Goal: Task Accomplishment & Management: Complete application form

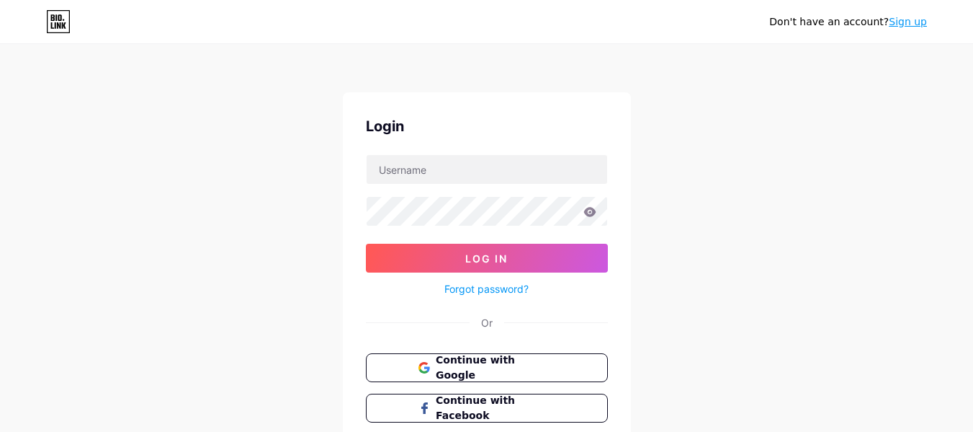
click at [492, 166] on input "text" at bounding box center [487, 169] width 241 height 29
type input "[EMAIL_ADDRESS][DOMAIN_NAME]"
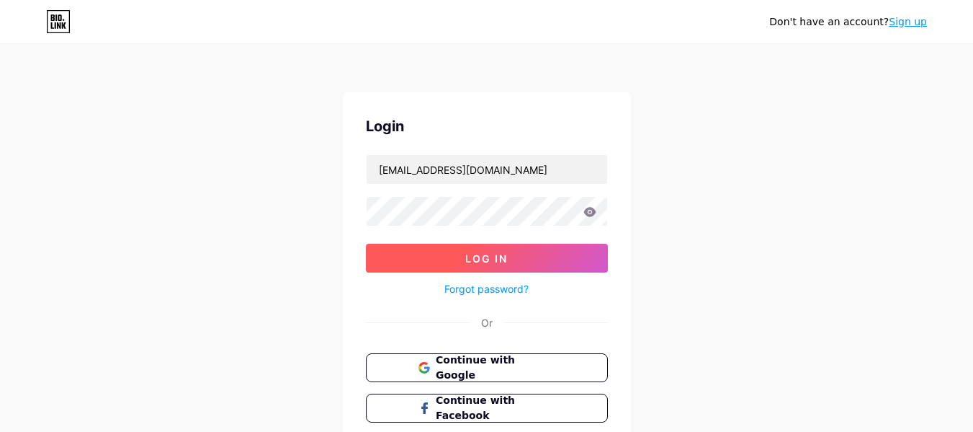
click at [472, 256] on span "Log In" at bounding box center [486, 258] width 43 height 12
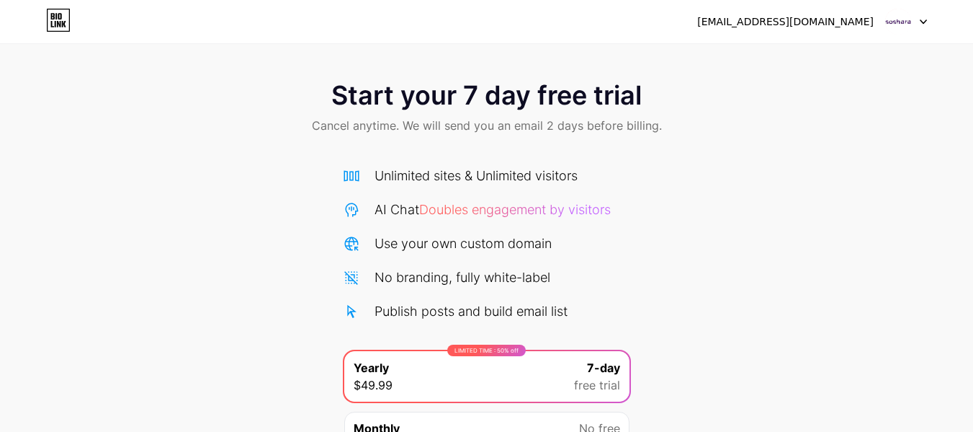
click at [56, 24] on icon at bounding box center [58, 20] width 24 height 23
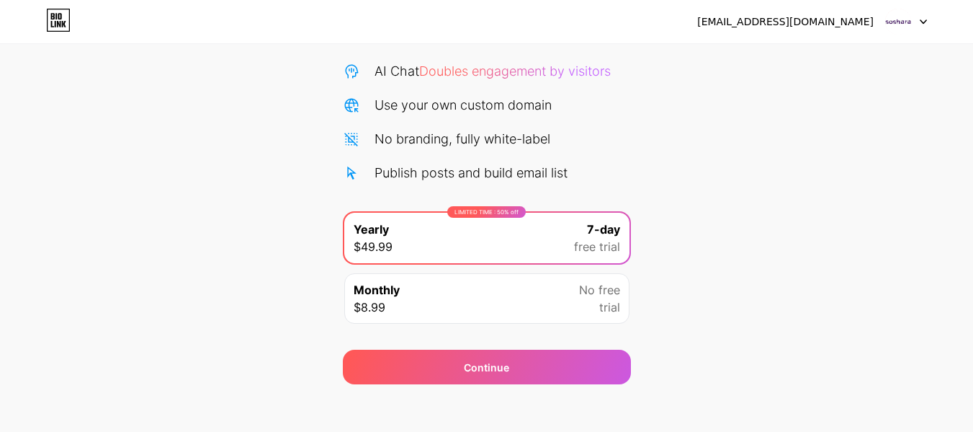
scroll to position [148, 0]
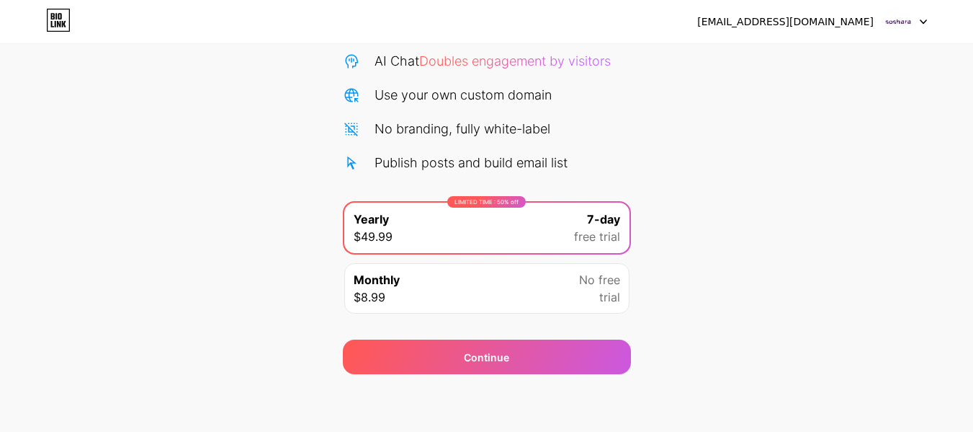
click at [908, 22] on img at bounding box center [898, 21] width 27 height 27
click at [791, 68] on li "Logout" at bounding box center [837, 59] width 179 height 39
click at [787, 59] on li "Logout" at bounding box center [837, 59] width 179 height 39
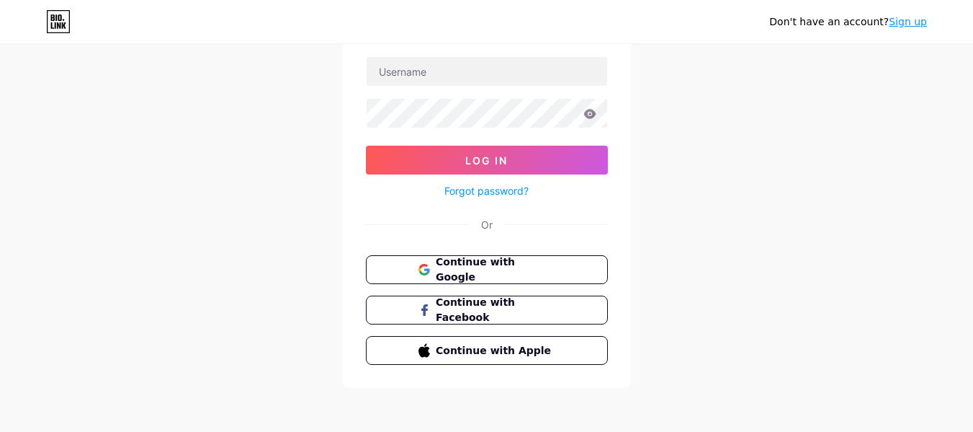
scroll to position [99, 0]
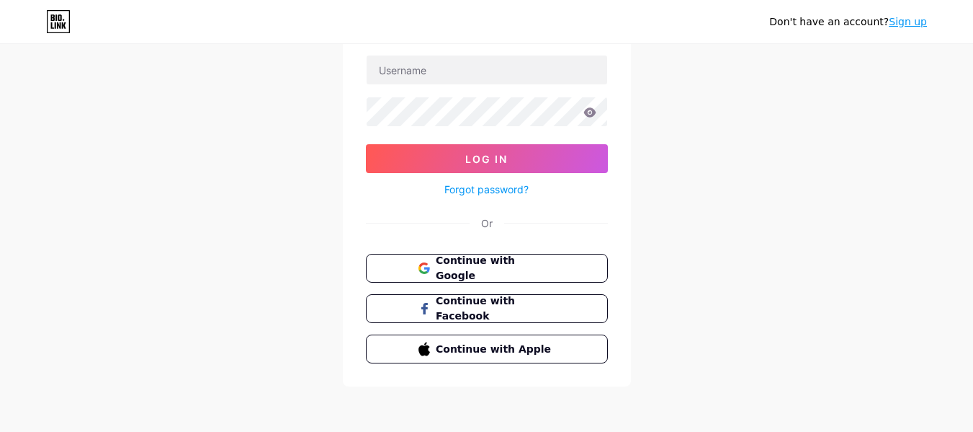
click at [913, 23] on link "Sign up" at bounding box center [908, 22] width 38 height 12
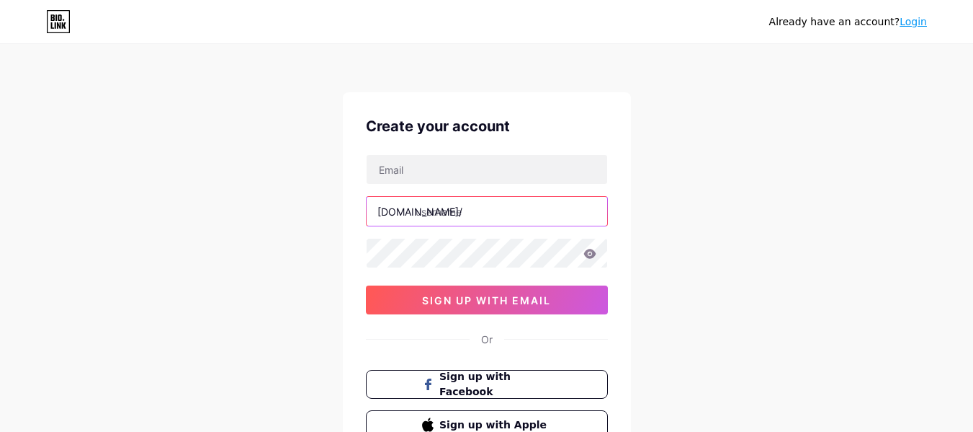
click at [455, 213] on input "text" at bounding box center [487, 211] width 241 height 29
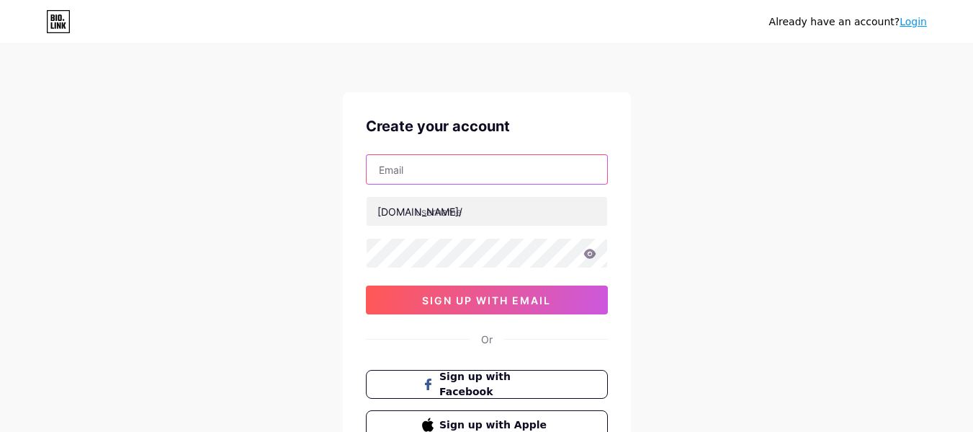
click at [431, 171] on input "text" at bounding box center [487, 169] width 241 height 29
paste input "[EMAIL_ADDRESS][DOMAIN_NAME]"
click at [404, 174] on input "[EMAIL_ADDRESS][DOMAIN_NAME]" at bounding box center [487, 169] width 241 height 29
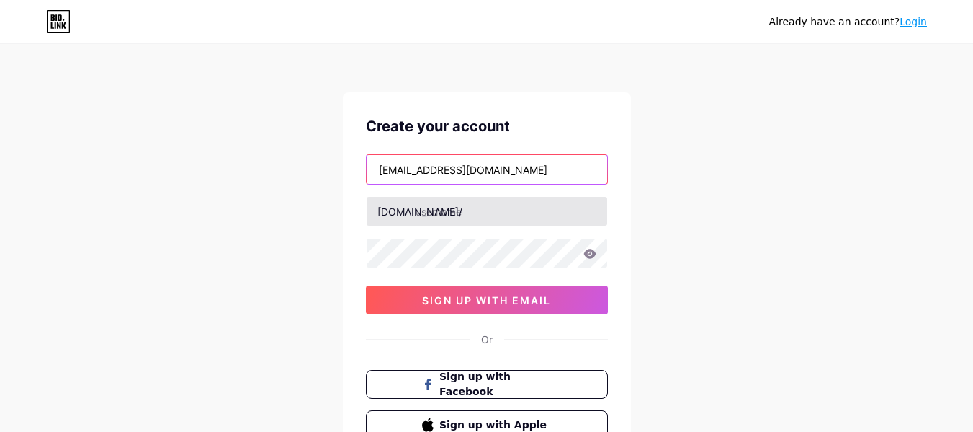
type input "[EMAIL_ADDRESS][DOMAIN_NAME]"
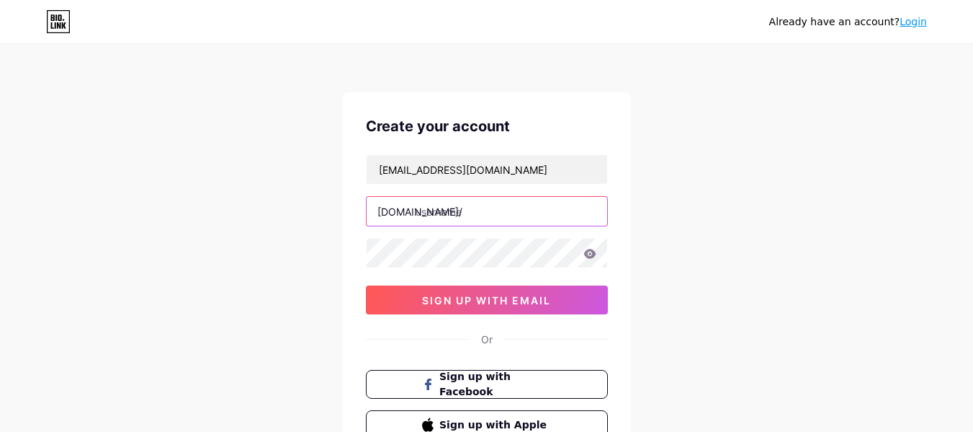
click at [434, 212] on input "text" at bounding box center [487, 211] width 241 height 29
paste input "soshara"
click at [717, 241] on div "Already have an account? Login Create your account [EMAIL_ADDRESS][DOMAIN_NAME]…" at bounding box center [486, 275] width 973 height 551
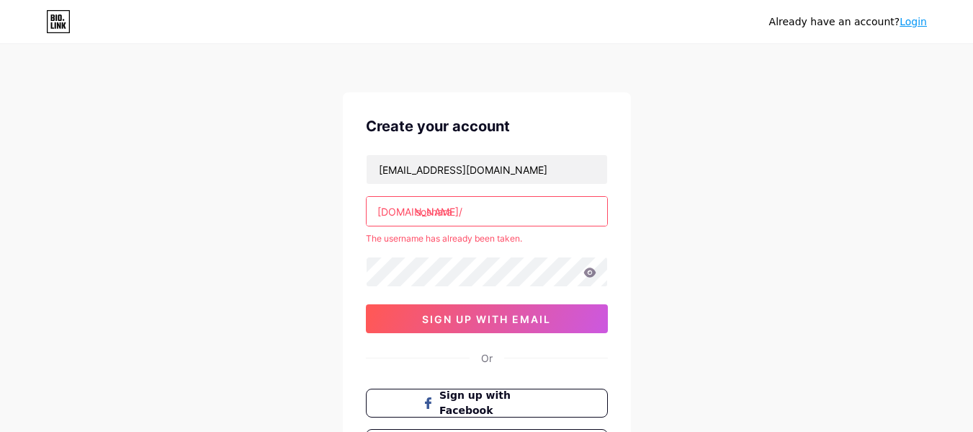
click at [430, 215] on input "soshara" at bounding box center [487, 211] width 241 height 29
paste input "official"
type input "sosharaofficial"
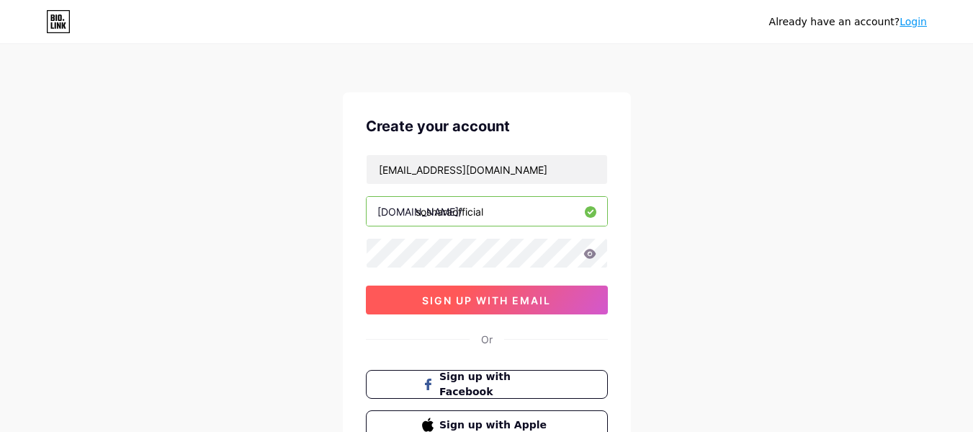
click at [457, 303] on span "sign up with email" at bounding box center [486, 300] width 129 height 12
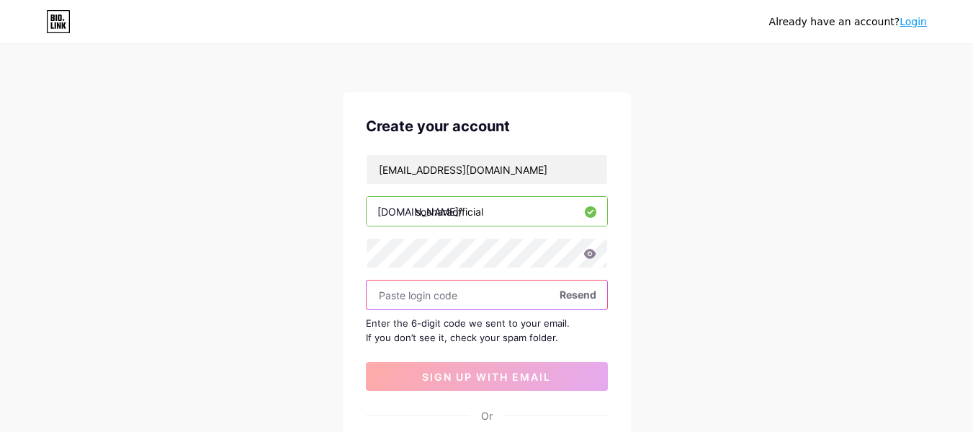
paste input "434097"
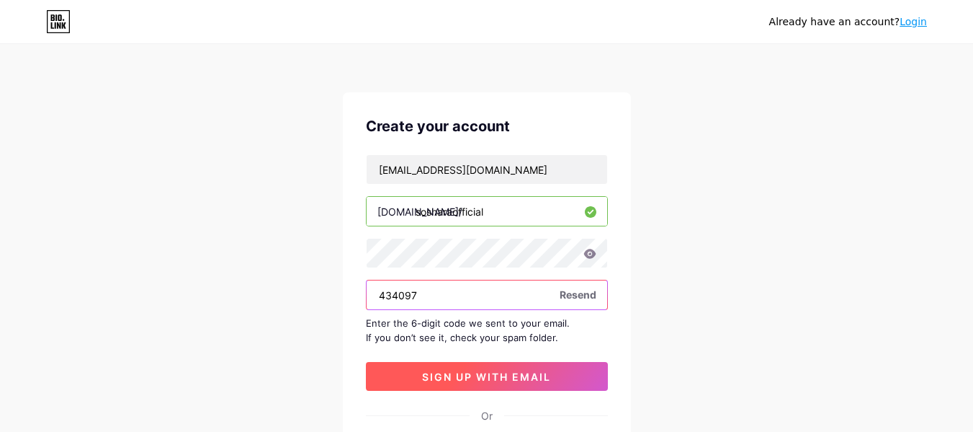
type input "434097"
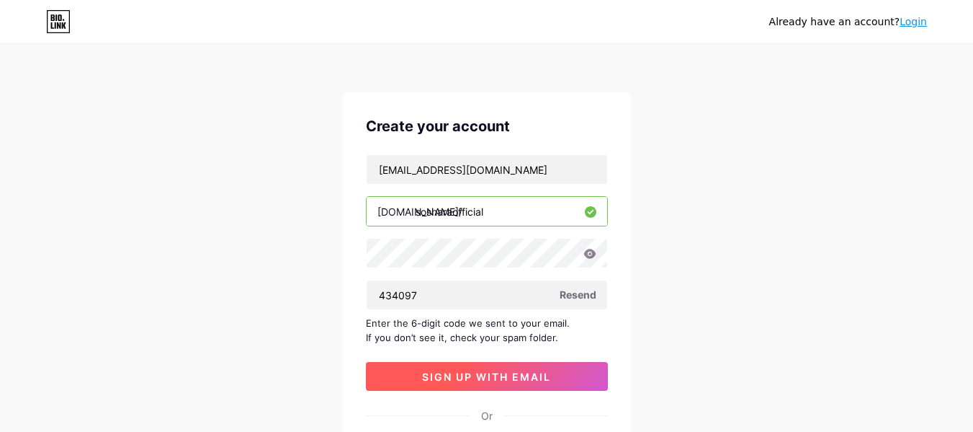
click at [455, 382] on span "sign up with email" at bounding box center [486, 376] width 129 height 12
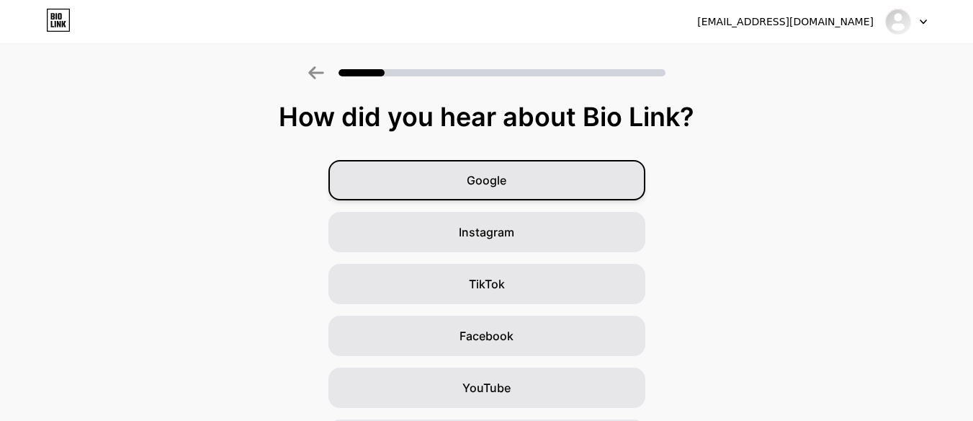
click at [524, 185] on div "Google" at bounding box center [487, 180] width 317 height 40
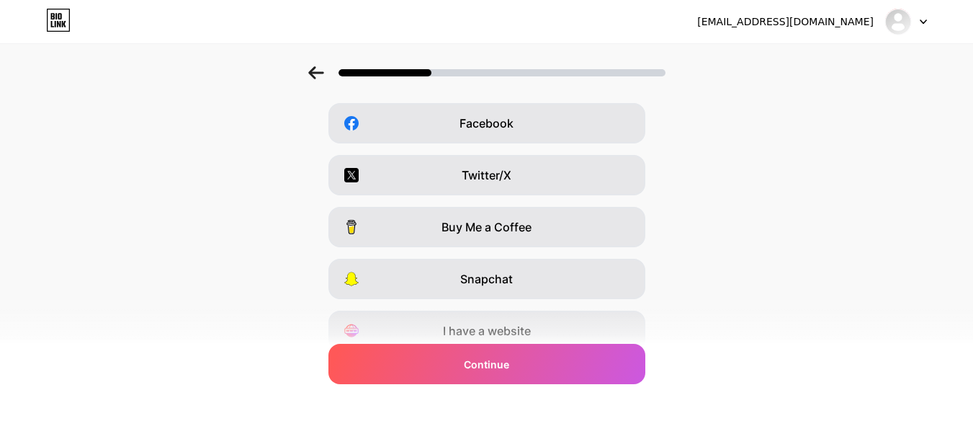
scroll to position [216, 0]
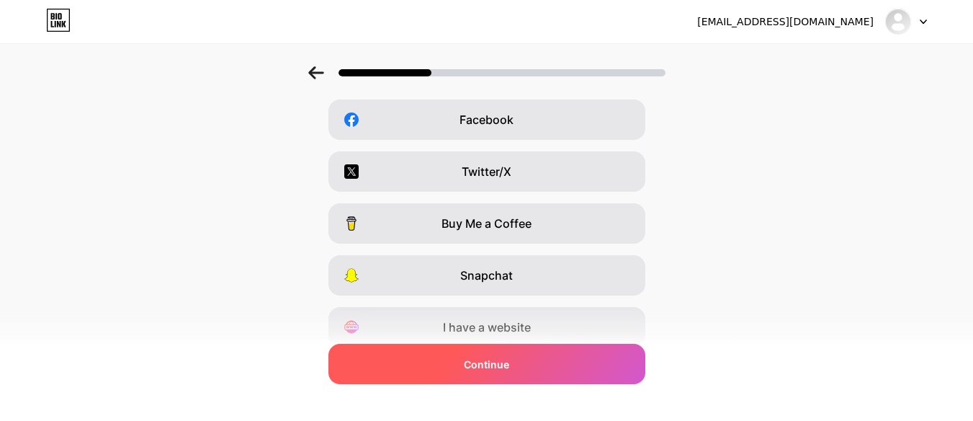
click at [535, 365] on div "Continue" at bounding box center [487, 364] width 317 height 40
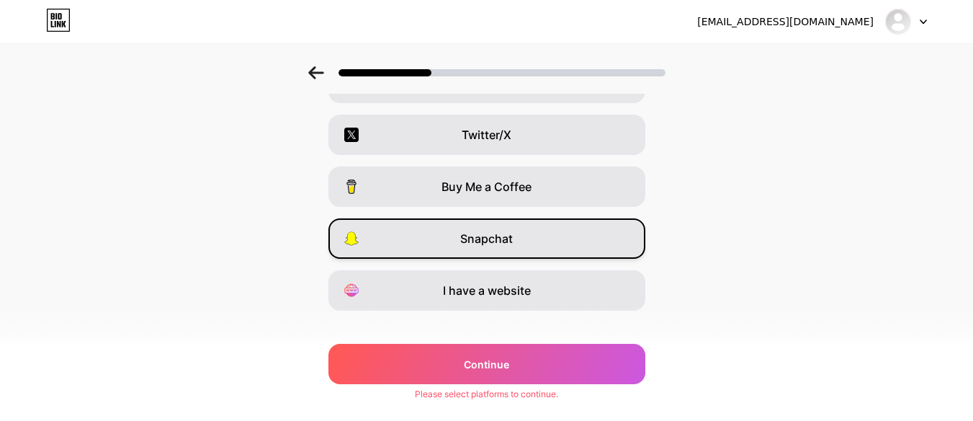
scroll to position [272, 0]
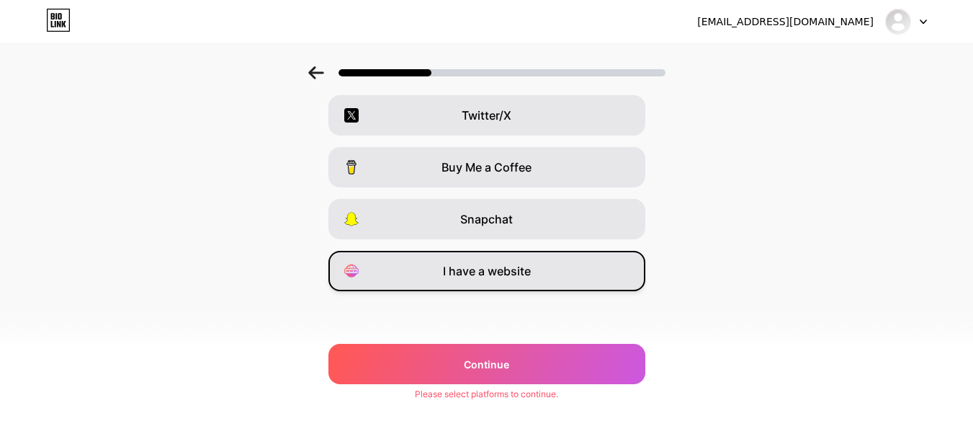
click at [524, 269] on span "I have a website" at bounding box center [487, 270] width 88 height 17
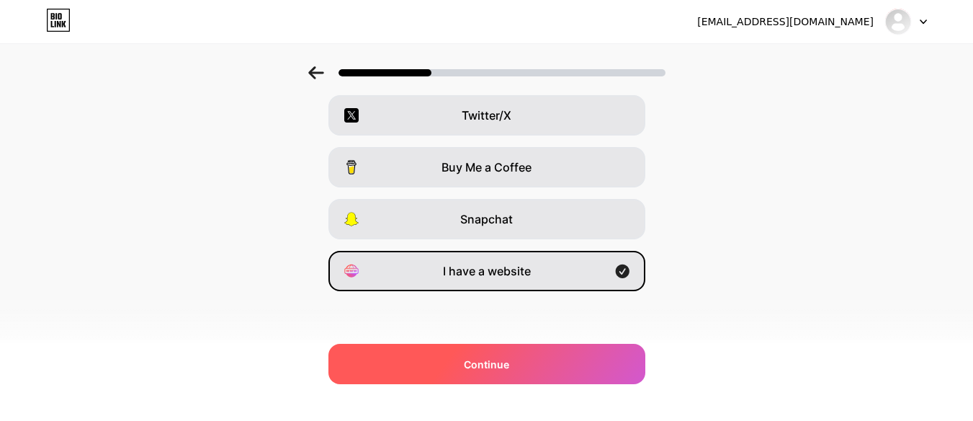
click at [529, 365] on div "Continue" at bounding box center [487, 364] width 317 height 40
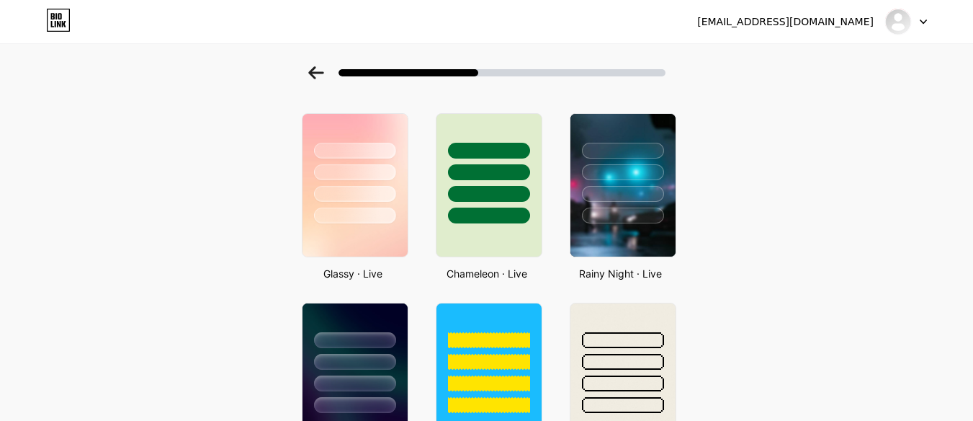
scroll to position [432, 0]
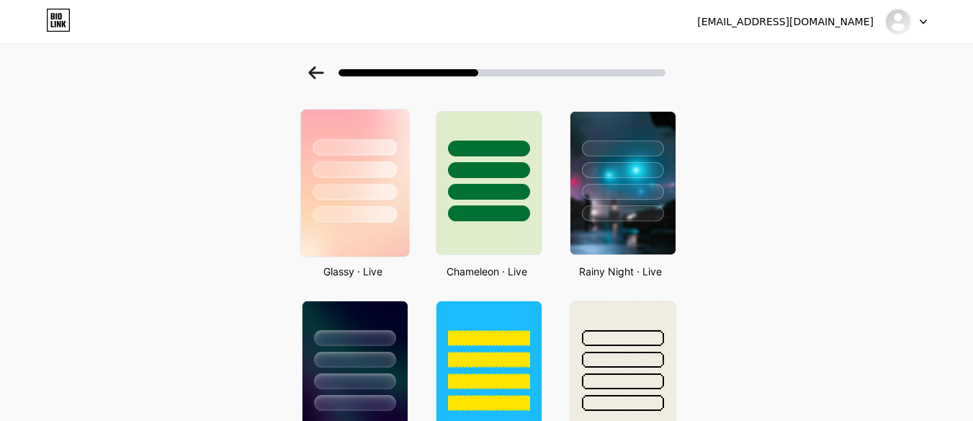
click at [379, 203] on div at bounding box center [354, 166] width 108 height 113
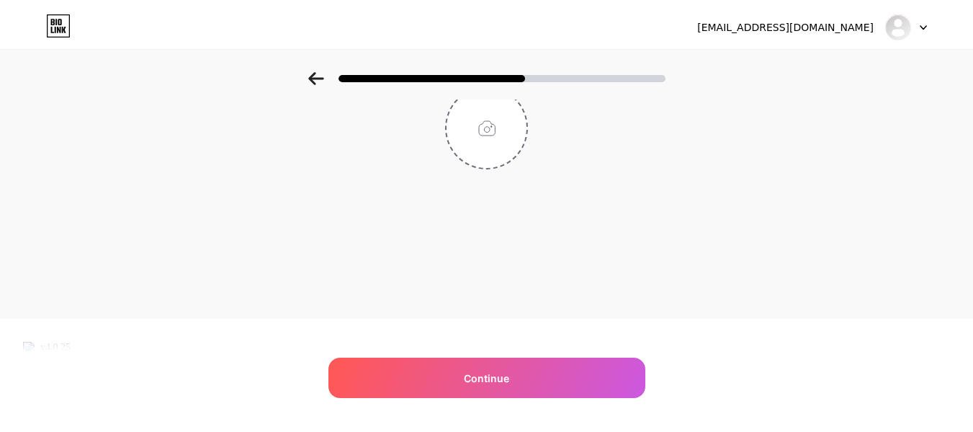
scroll to position [0, 0]
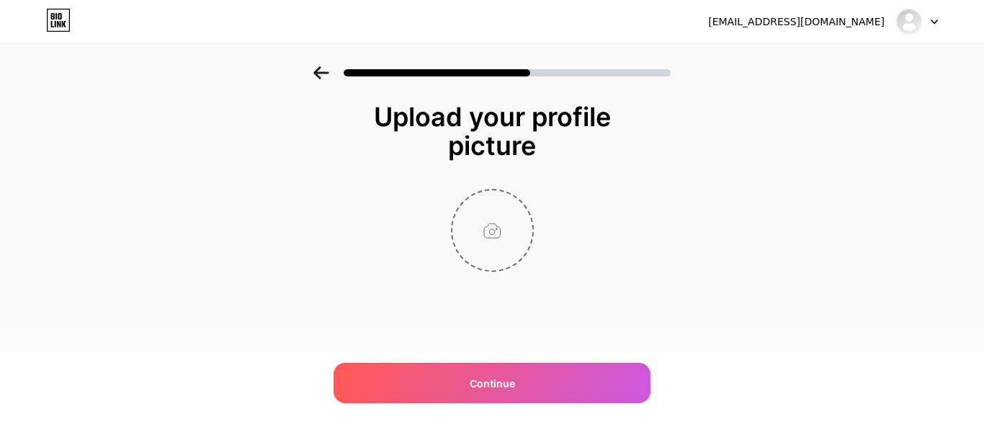
click at [505, 214] on input "file" at bounding box center [492, 230] width 80 height 80
type input "C:\fakepath\soshara logo 200.jpg"
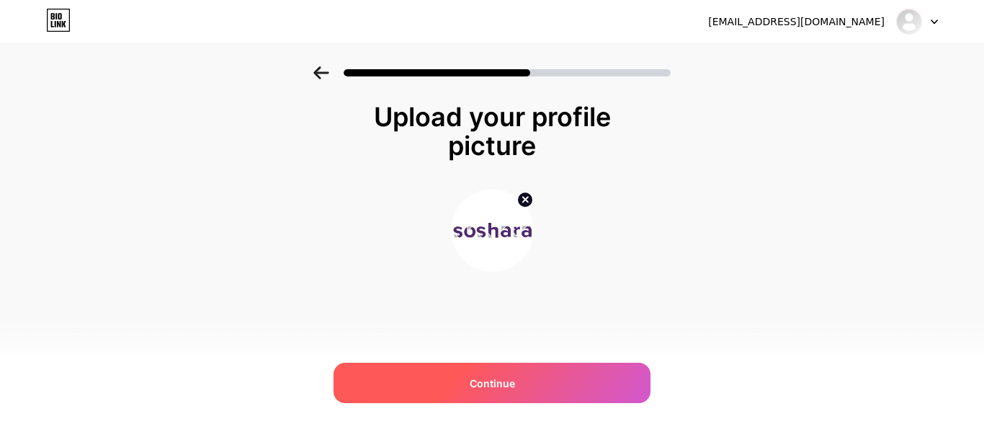
click at [508, 372] on div "Continue" at bounding box center [492, 382] width 317 height 40
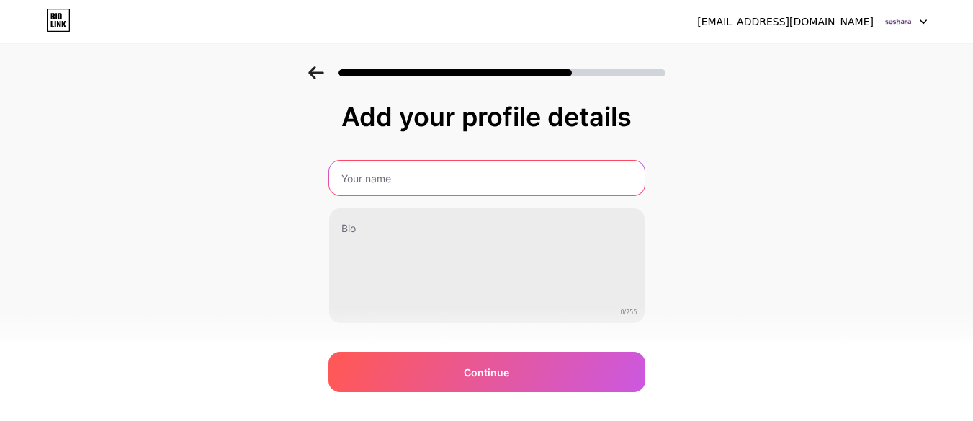
click at [388, 178] on input "text" at bounding box center [487, 178] width 316 height 35
paste input "sosharaofficial"
click at [383, 177] on input "sosharaofficial" at bounding box center [486, 178] width 318 height 35
type input "Soshara Official"
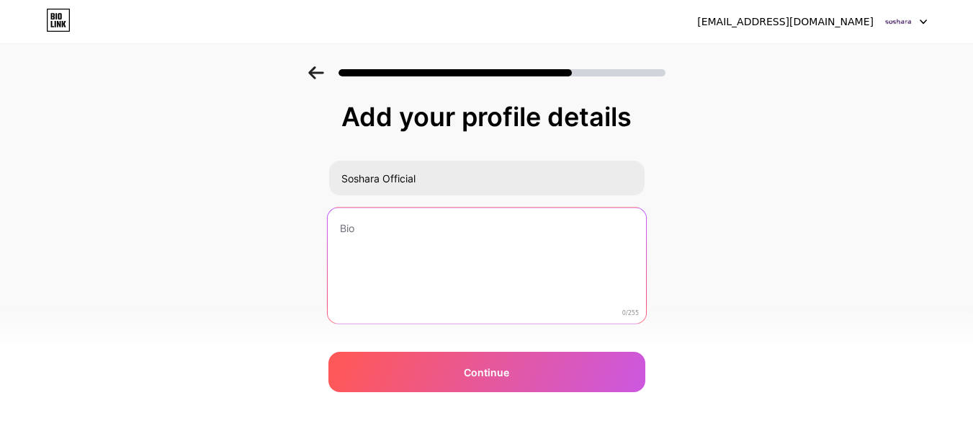
click at [447, 249] on textarea at bounding box center [486, 265] width 318 height 117
paste textarea "[DOMAIN_NAME] is a fresh and exciting online shopping website started by two wo…"
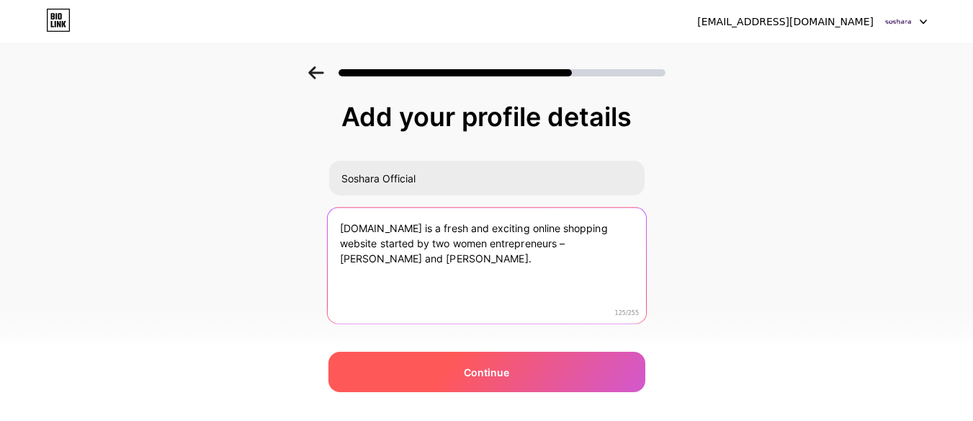
type textarea "[DOMAIN_NAME] is a fresh and exciting online shopping website started by two wo…"
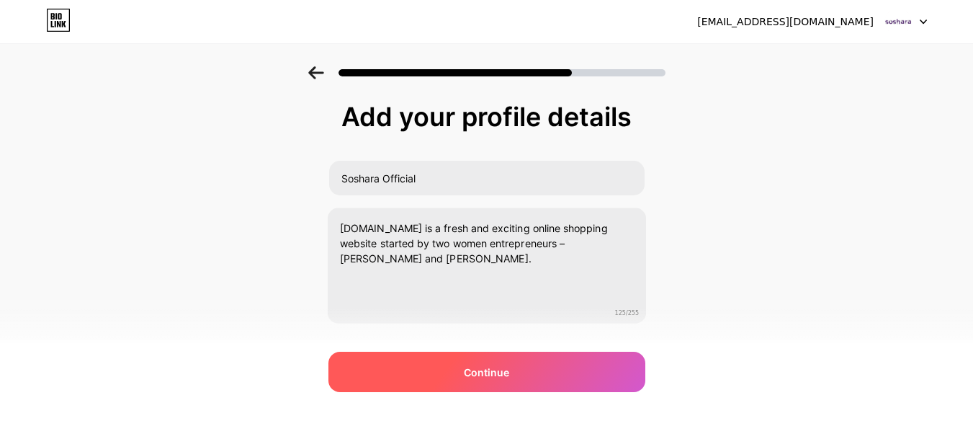
click at [477, 371] on span "Continue" at bounding box center [486, 372] width 45 height 15
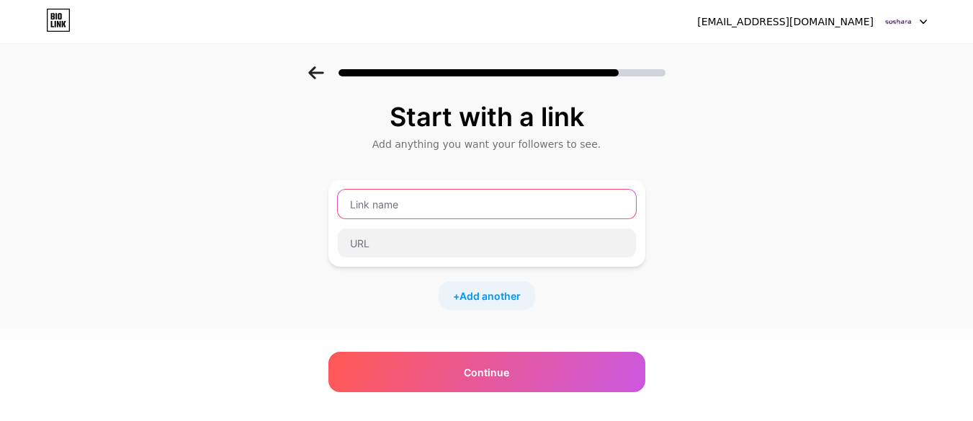
click at [434, 208] on input "text" at bounding box center [487, 203] width 298 height 29
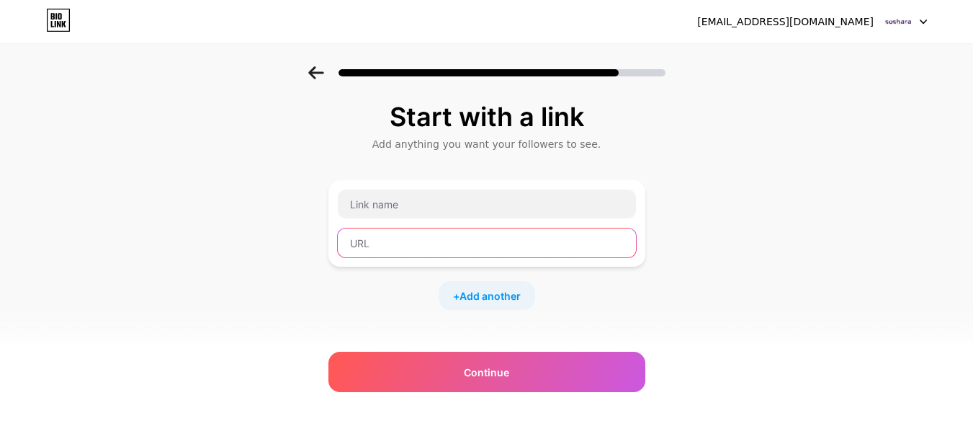
click at [429, 251] on input "text" at bounding box center [487, 242] width 298 height 29
paste input "[URL][DOMAIN_NAME]"
drag, startPoint x: 386, startPoint y: 244, endPoint x: 429, endPoint y: 244, distance: 42.5
click at [429, 244] on input "[URL][DOMAIN_NAME]" at bounding box center [487, 242] width 298 height 29
click at [445, 246] on input "[URL][DOMAIN_NAME]" at bounding box center [487, 242] width 298 height 29
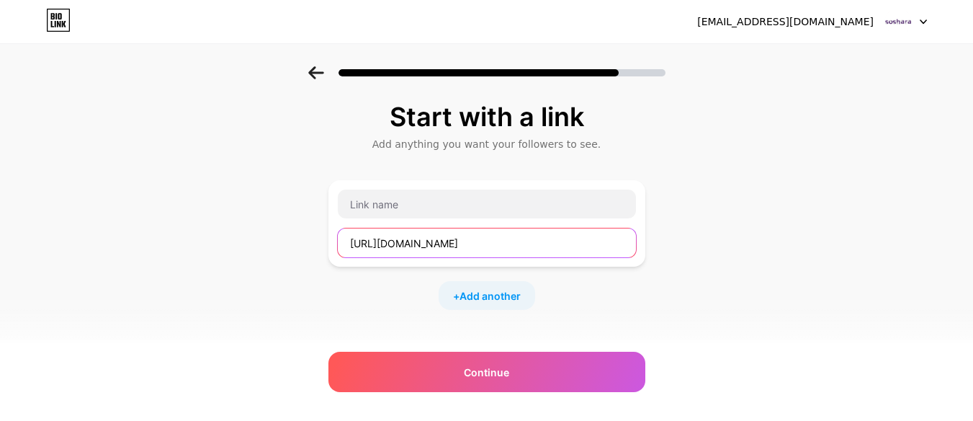
drag, startPoint x: 452, startPoint y: 238, endPoint x: 390, endPoint y: 240, distance: 61.3
click at [390, 240] on input "[URL][DOMAIN_NAME]" at bounding box center [487, 242] width 298 height 29
type input "[URL][DOMAIN_NAME]"
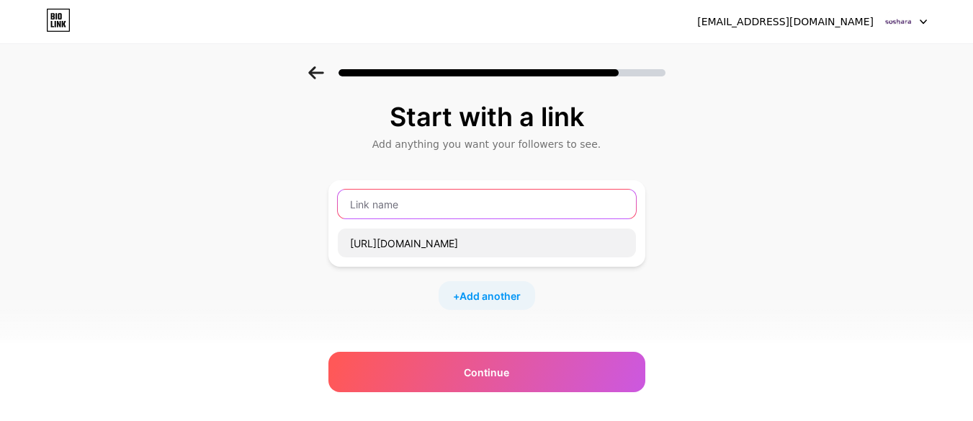
click at [389, 210] on input "text" at bounding box center [487, 203] width 298 height 29
paste input "[DOMAIN_NAME]"
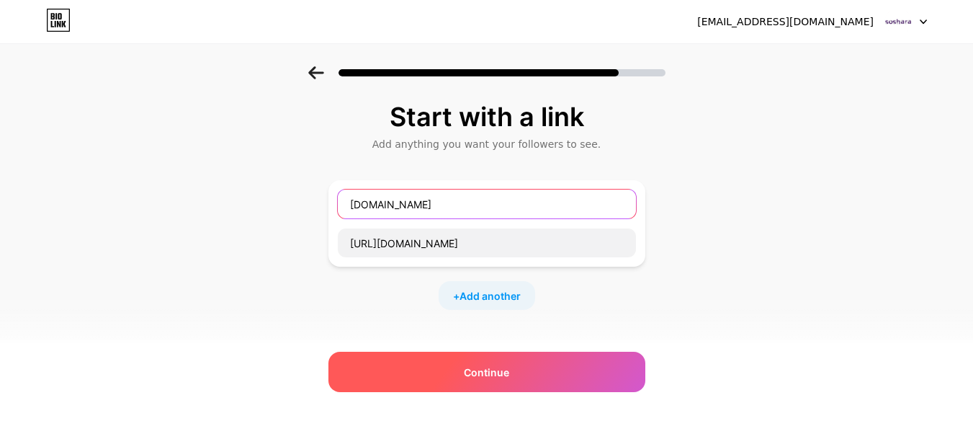
type input "[DOMAIN_NAME]"
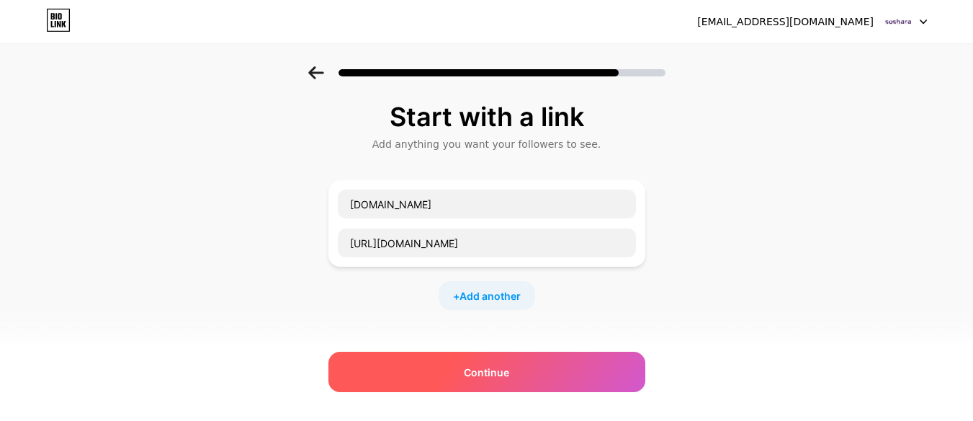
click at [520, 367] on div "Continue" at bounding box center [487, 372] width 317 height 40
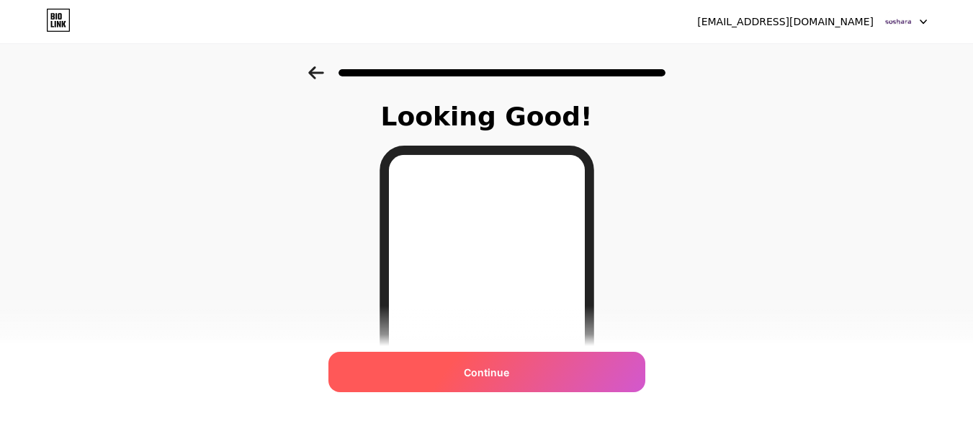
click at [509, 373] on span "Continue" at bounding box center [486, 372] width 45 height 15
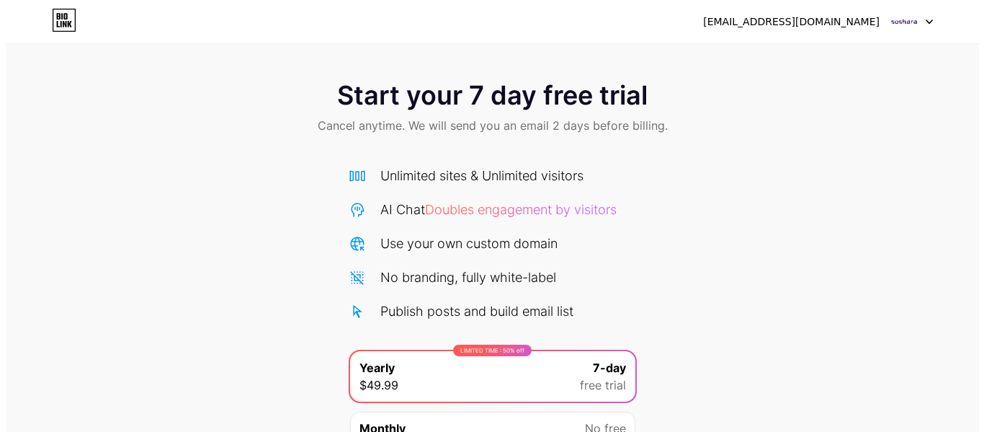
scroll to position [148, 0]
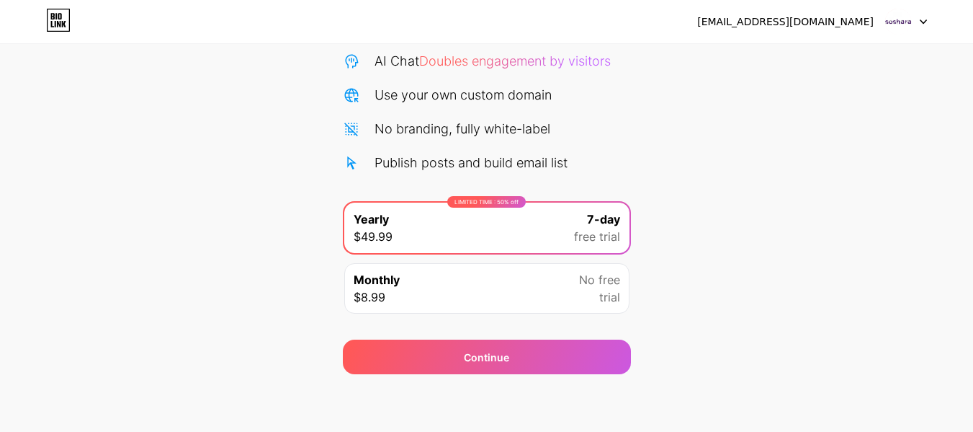
click at [493, 292] on div "Monthly $8.99 No free trial" at bounding box center [486, 288] width 285 height 50
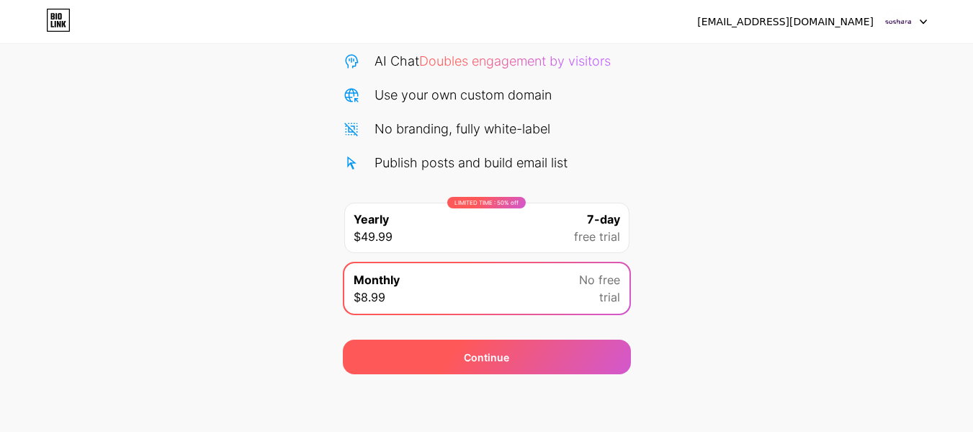
click at [510, 352] on div "Continue" at bounding box center [487, 356] width 288 height 35
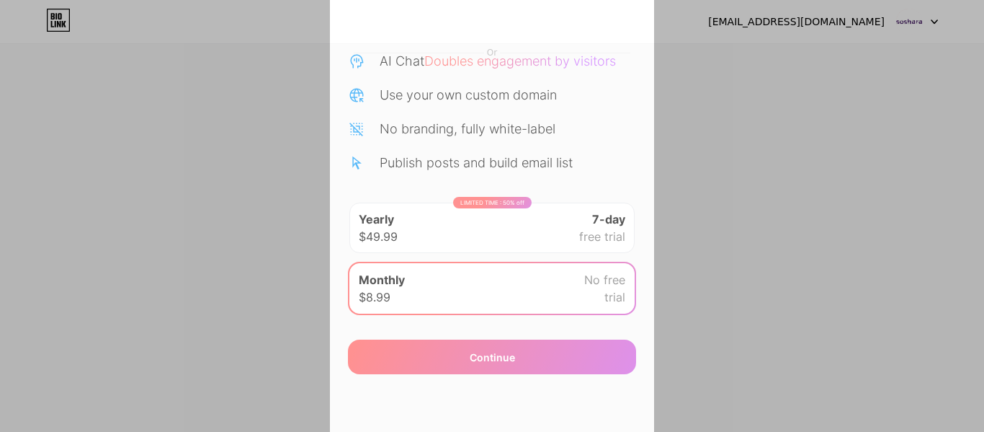
scroll to position [0, 0]
